Goal: Task Accomplishment & Management: Manage account settings

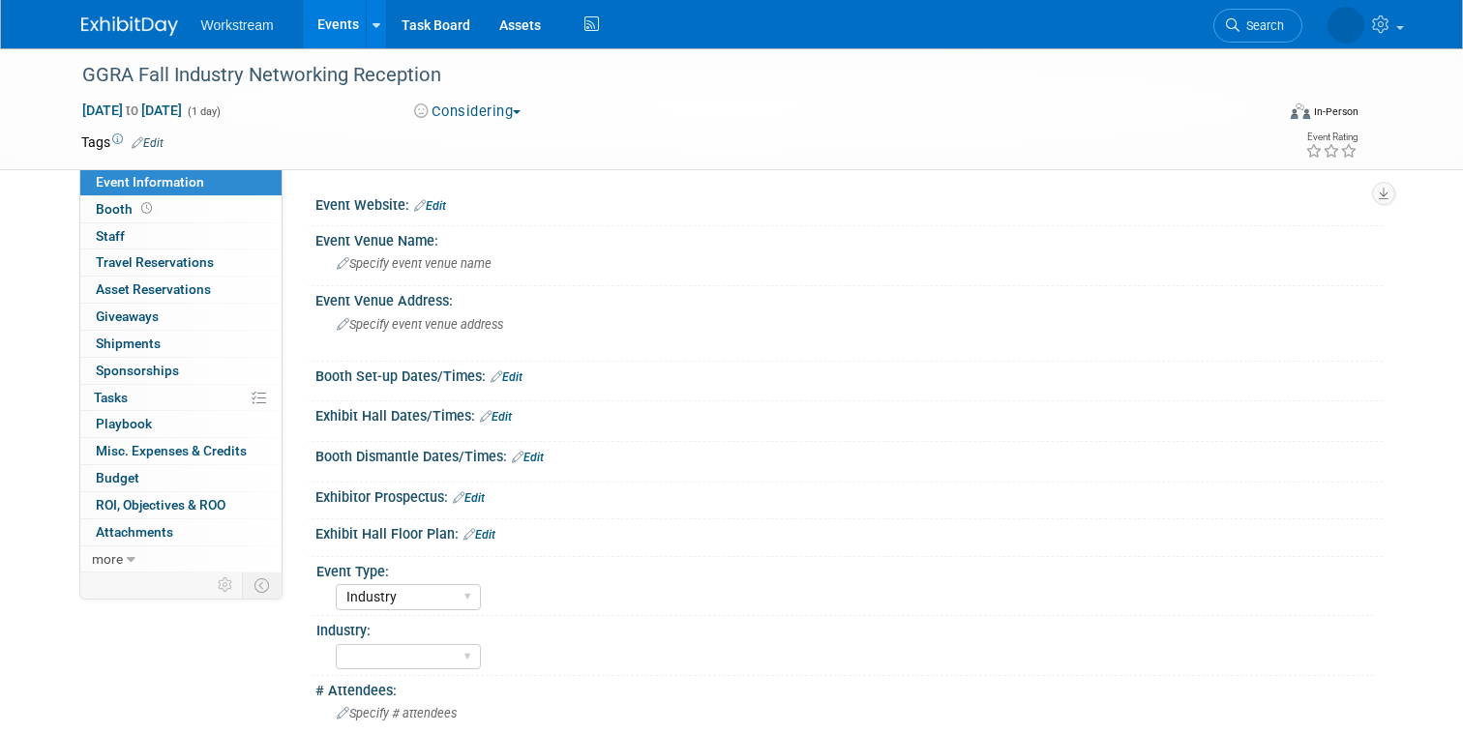
select select "Industry"
select select "Annabelle Gu"
click at [128, 182] on span "Event Information" at bounding box center [150, 181] width 108 height 15
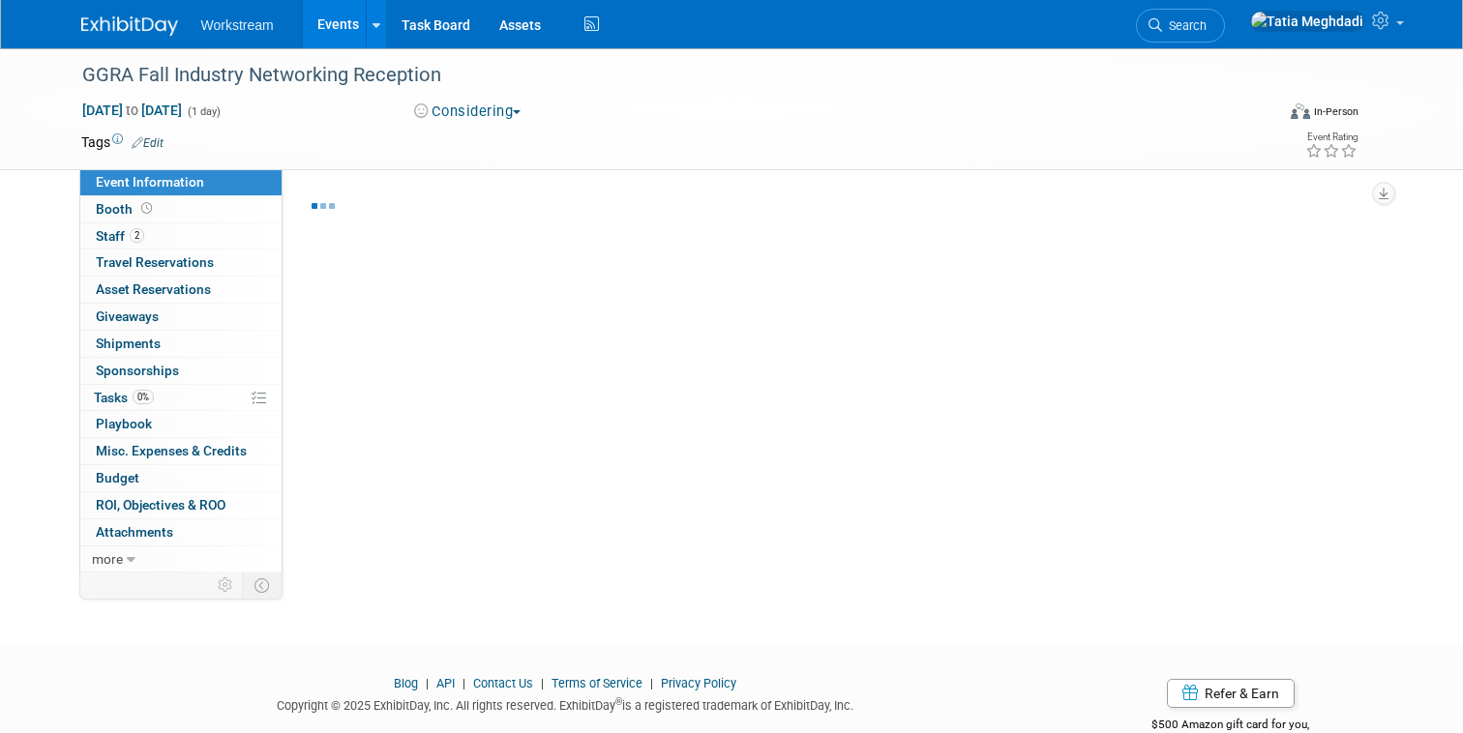
select select "Industry"
select select "Annabelle Gu"
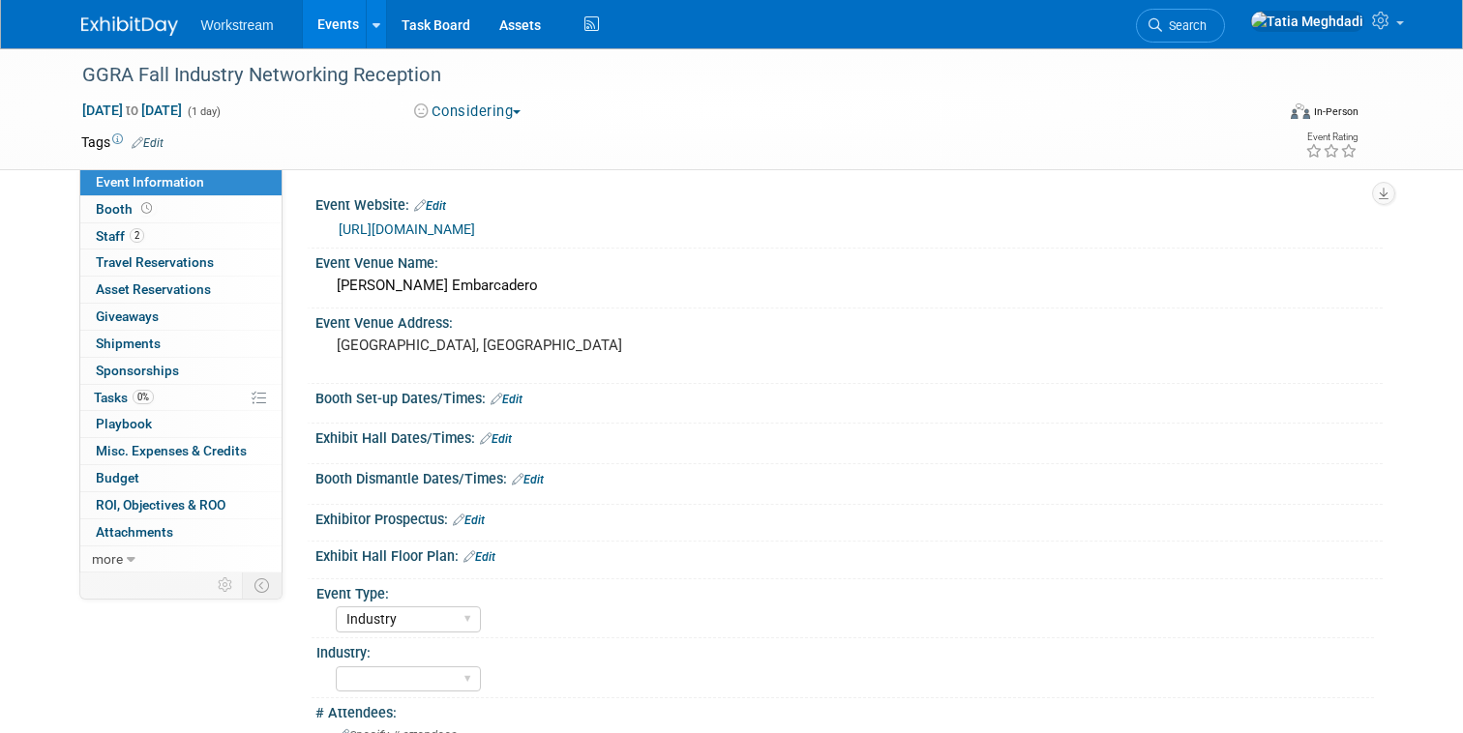
click at [306, 26] on link "Events" at bounding box center [338, 24] width 71 height 48
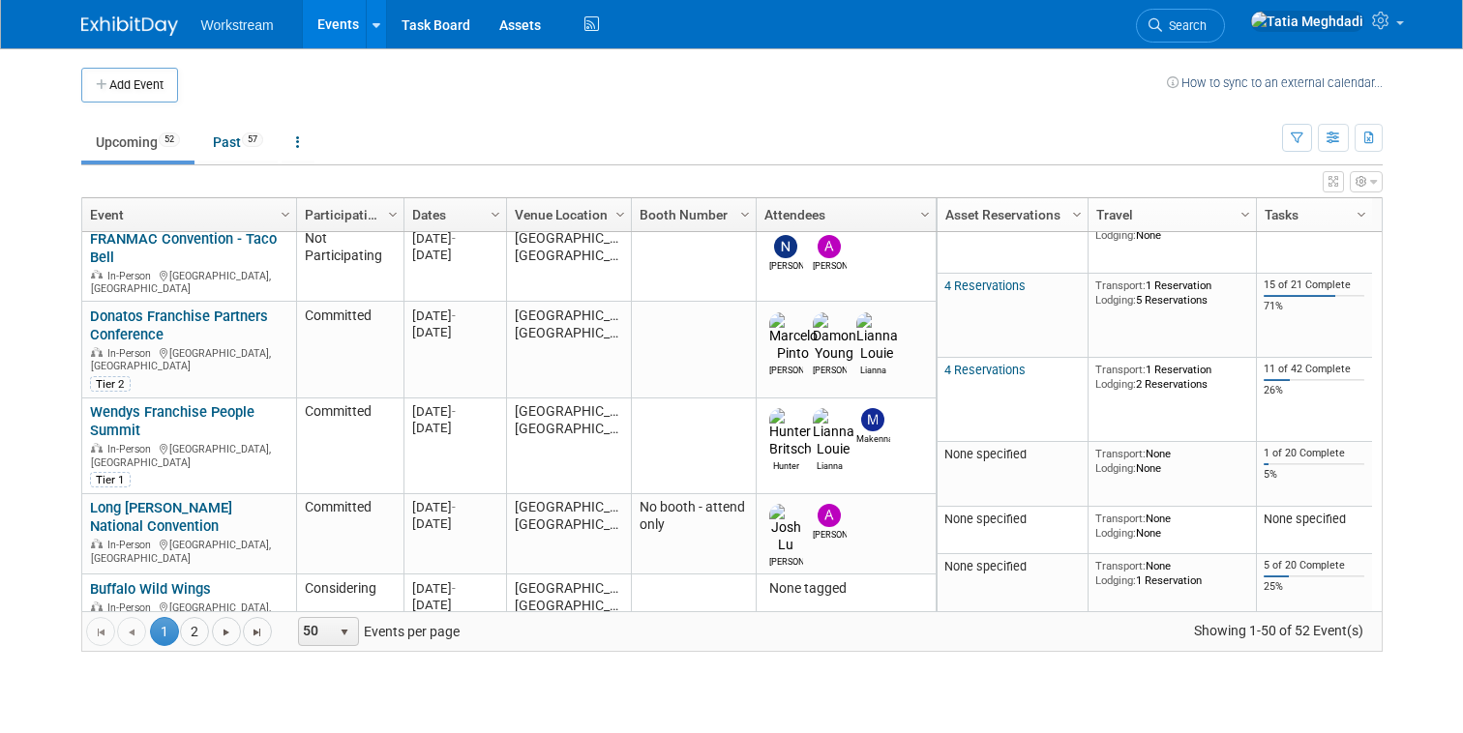
scroll to position [160, 0]
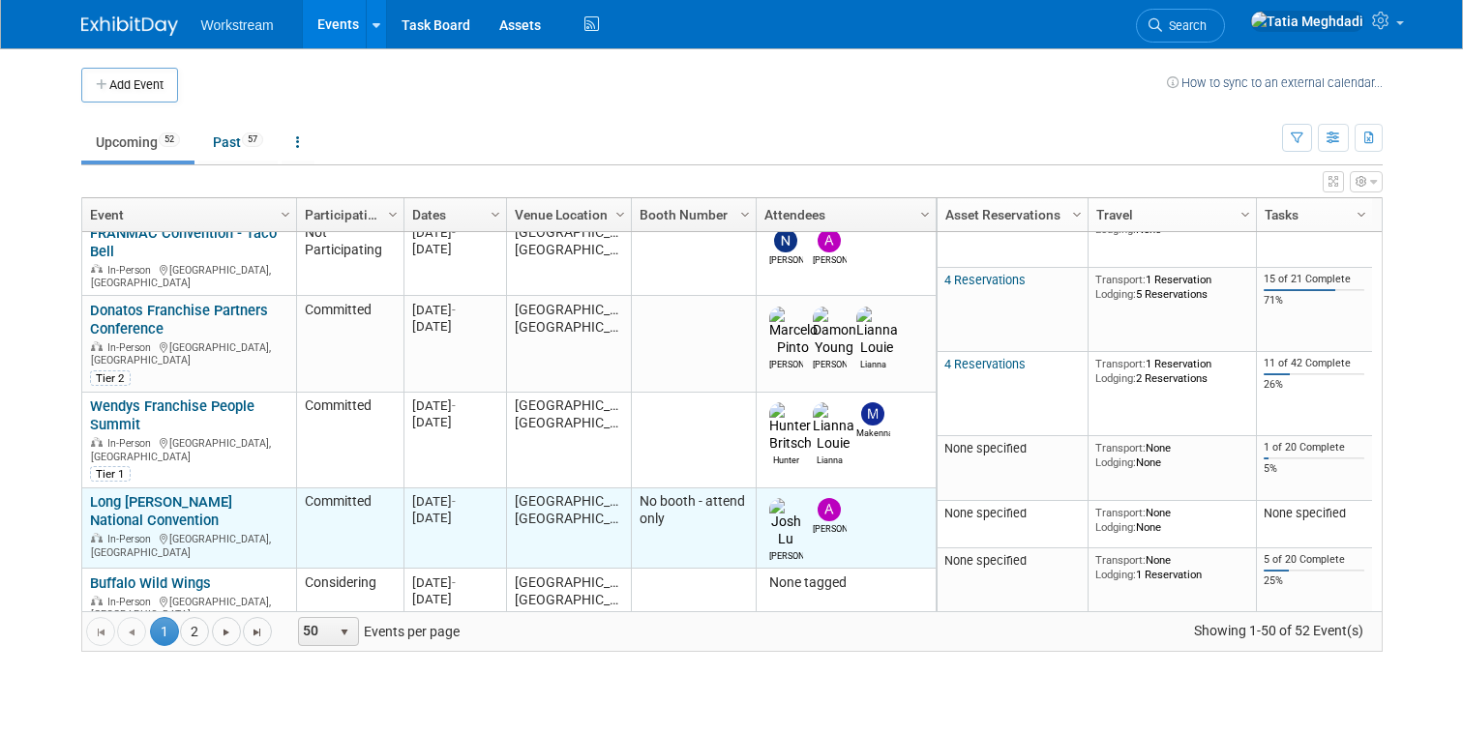
click at [156, 493] on link "Long [PERSON_NAME] National Convention" at bounding box center [161, 511] width 142 height 36
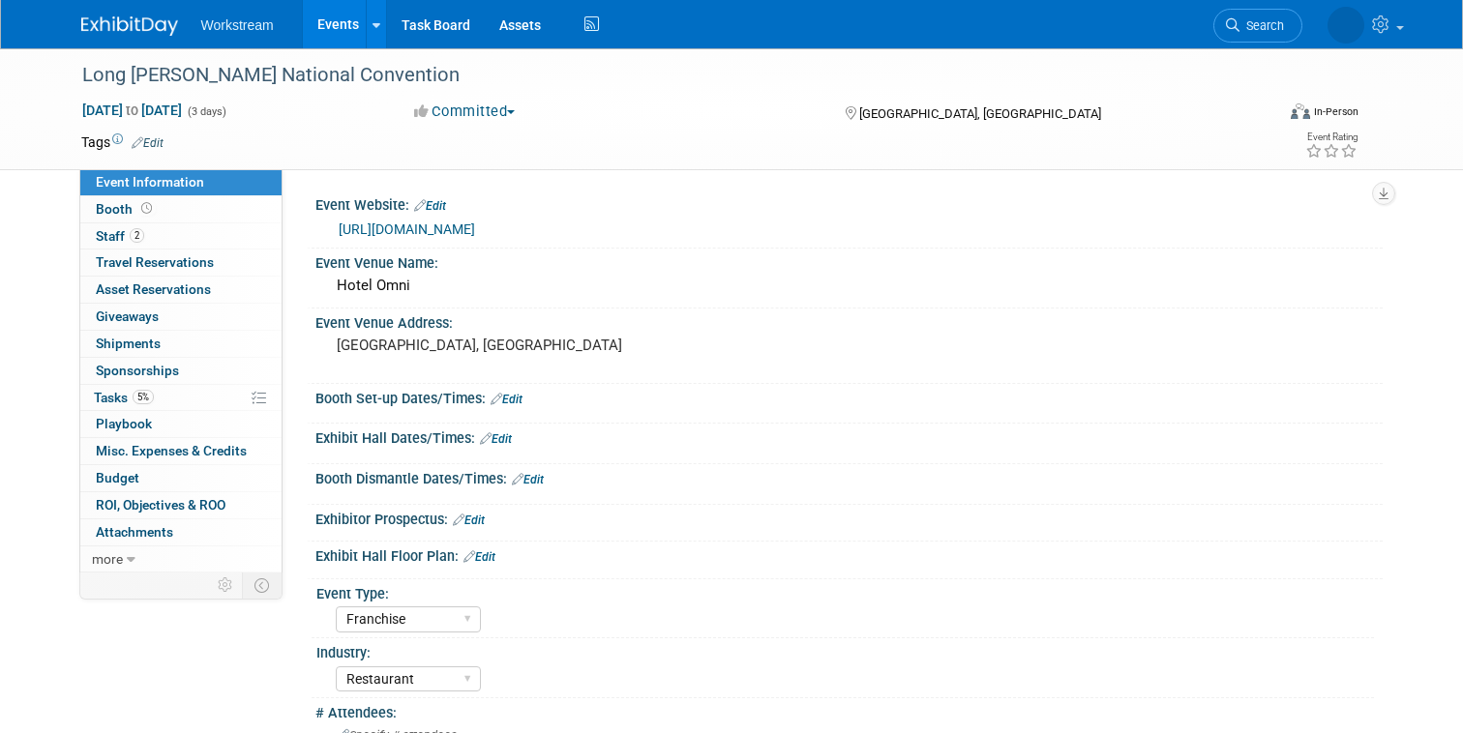
select select "Franchise"
select select "Restaurant"
select select "TBD"
select select "[PERSON_NAME]"
click at [488, 105] on button "Committed" at bounding box center [464, 112] width 115 height 20
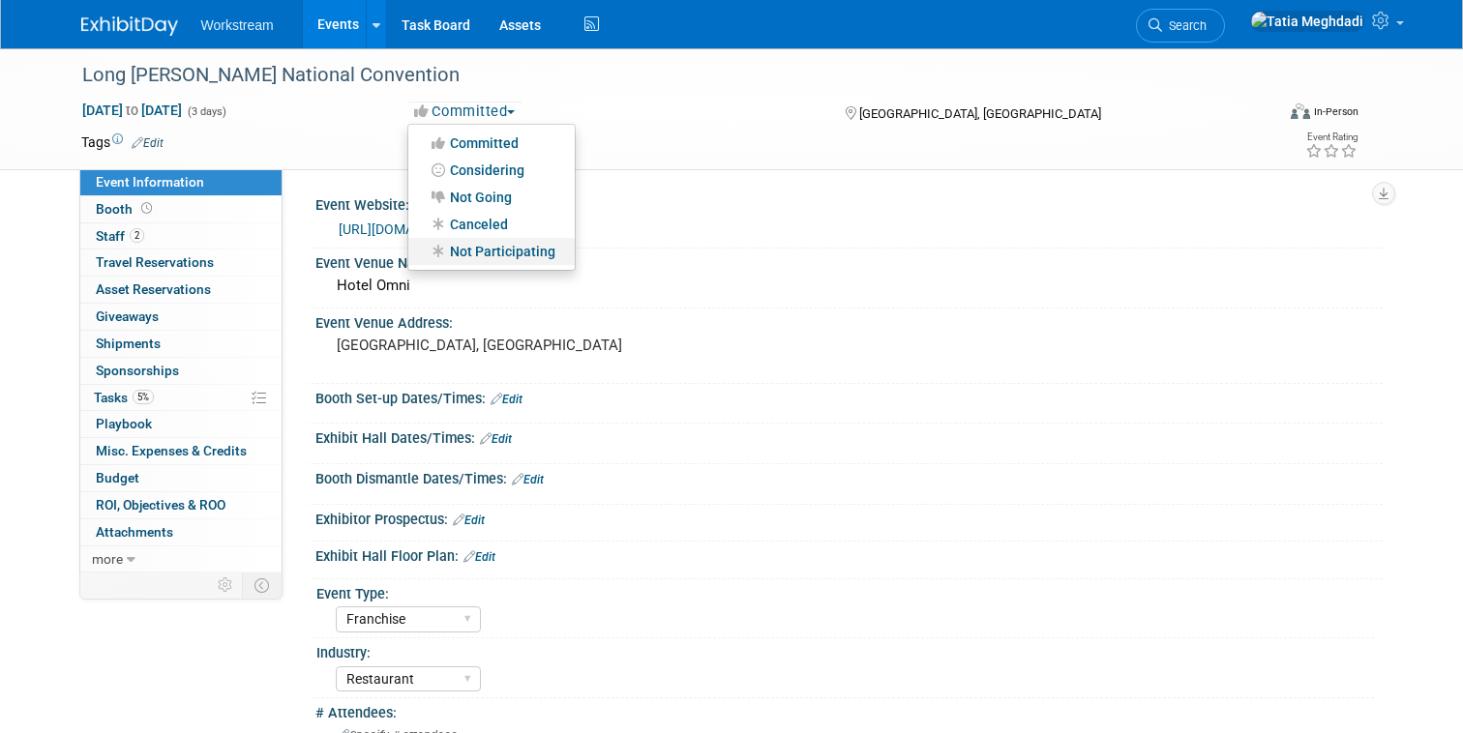
click at [490, 244] on link "Not Participating" at bounding box center [491, 251] width 166 height 27
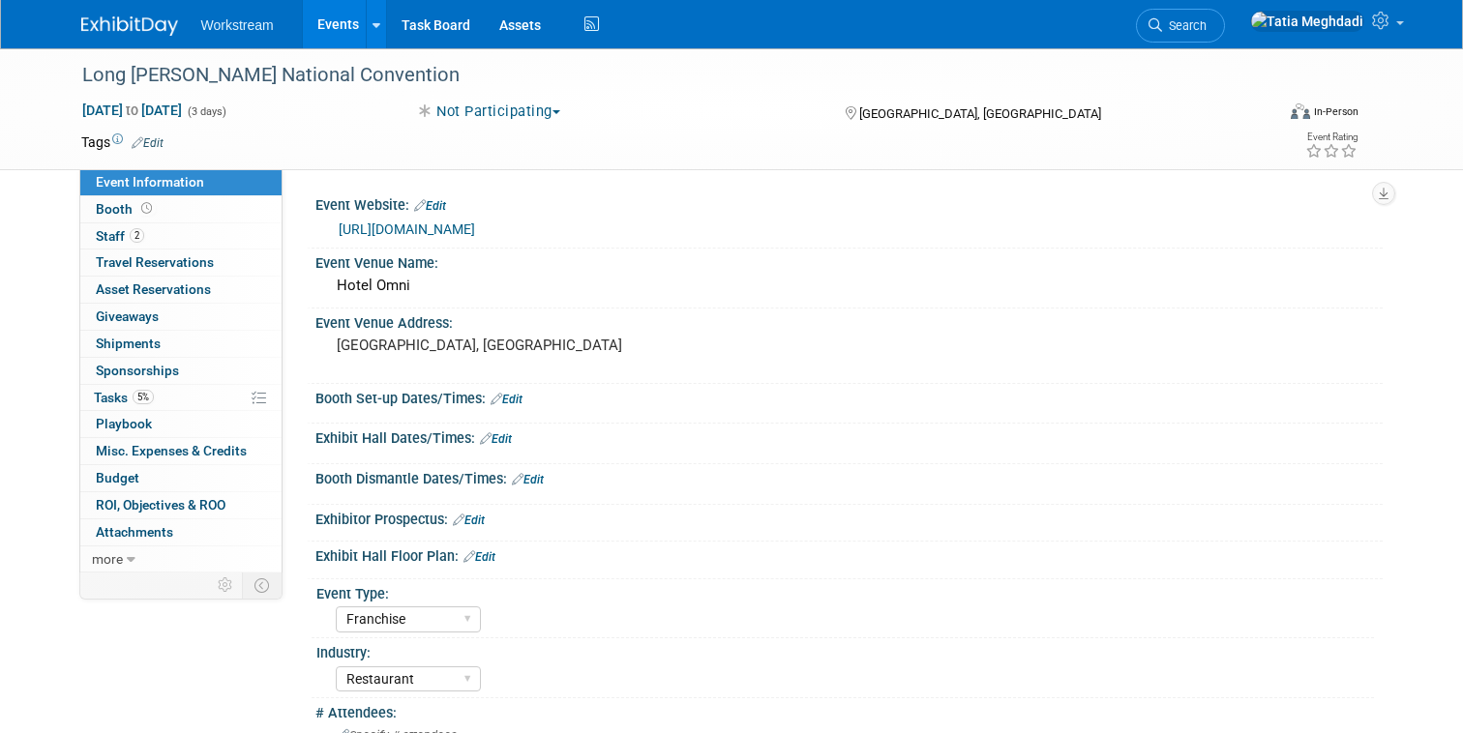
click at [331, 24] on link "Events" at bounding box center [338, 24] width 71 height 48
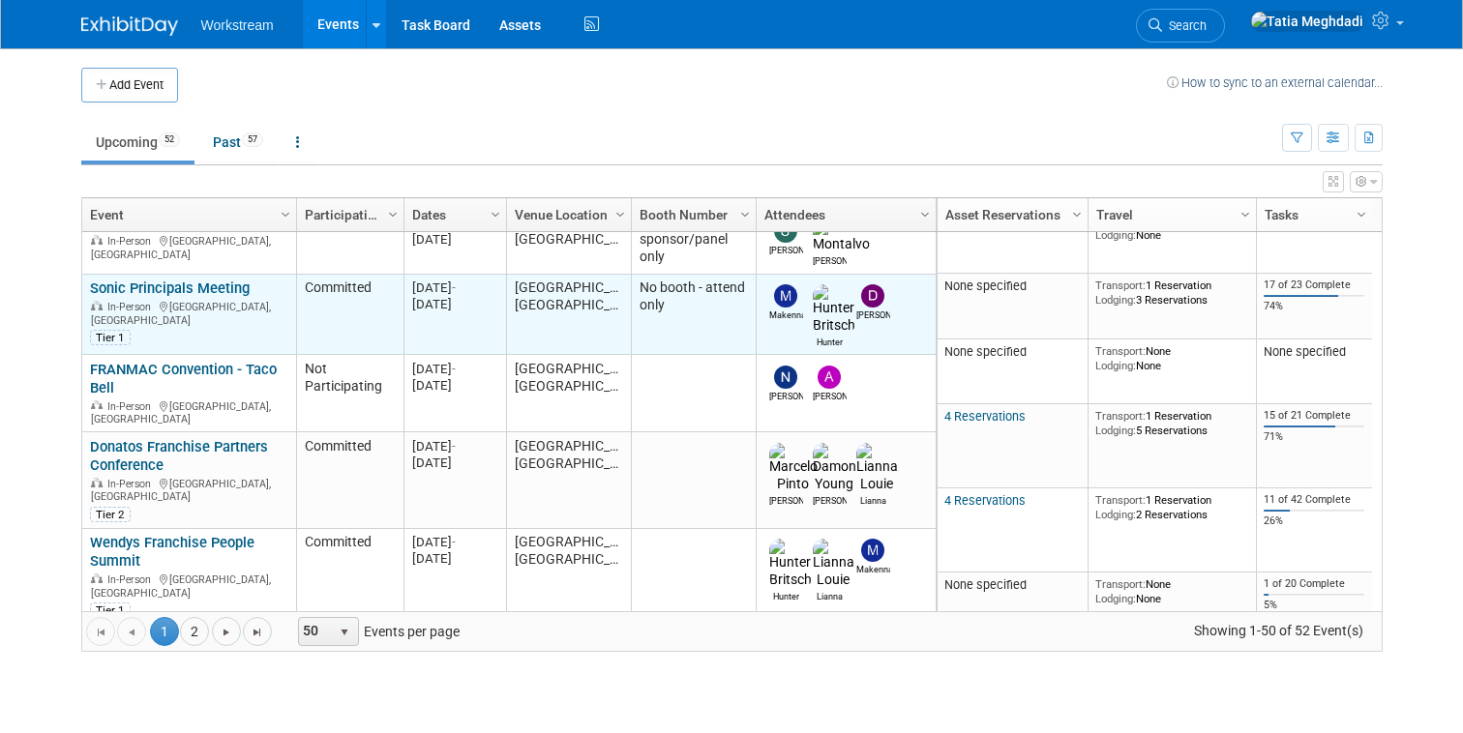
scroll to position [20, 0]
